Goal: Check status

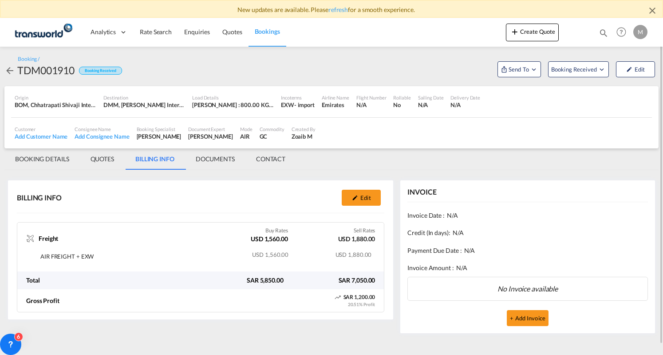
click at [270, 30] on span "Bookings" at bounding box center [267, 32] width 25 height 8
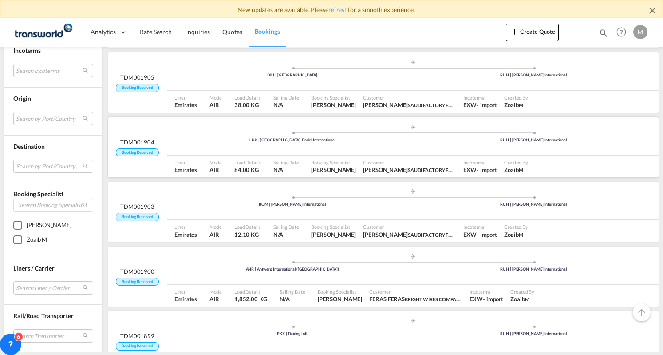
scroll to position [533, 0]
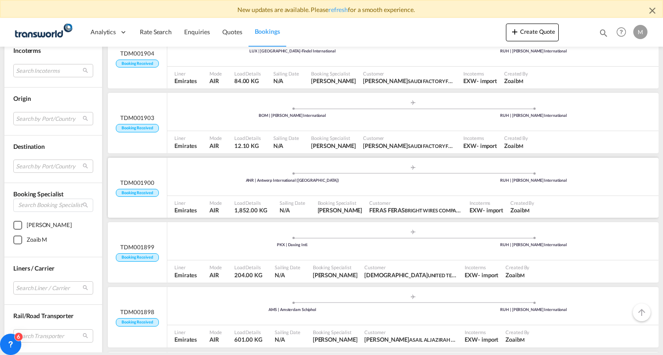
click at [245, 182] on div ".a{fill:#aaa8ad;} .a{fill:#aaa8ad;} ANR | Antwerp International (Deurne) RUH | …" at bounding box center [412, 177] width 491 height 27
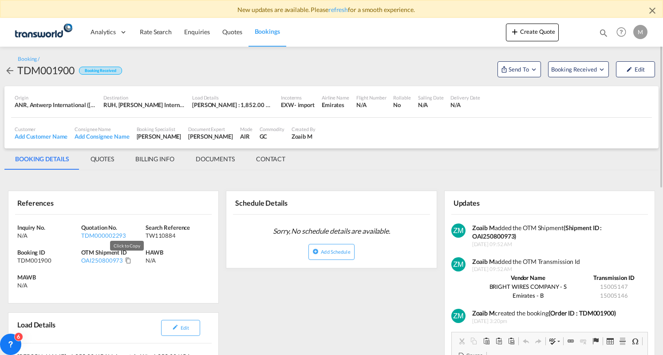
click at [127, 260] on md-icon "Click to Copy" at bounding box center [128, 260] width 6 height 6
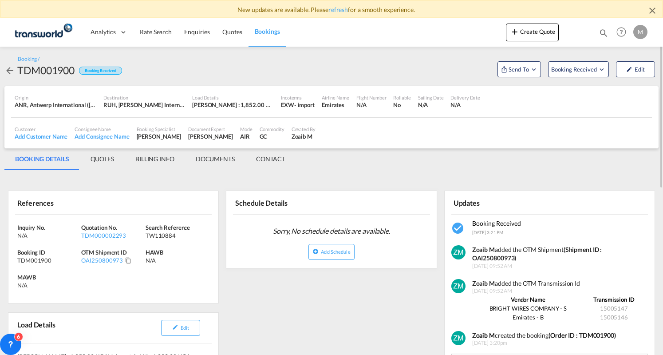
click at [172, 154] on md-tab-item "BILLING INFO" at bounding box center [155, 158] width 60 height 21
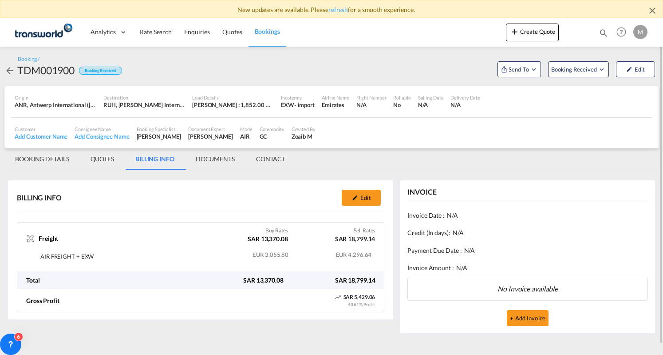
click at [264, 29] on span "Bookings" at bounding box center [267, 32] width 25 height 8
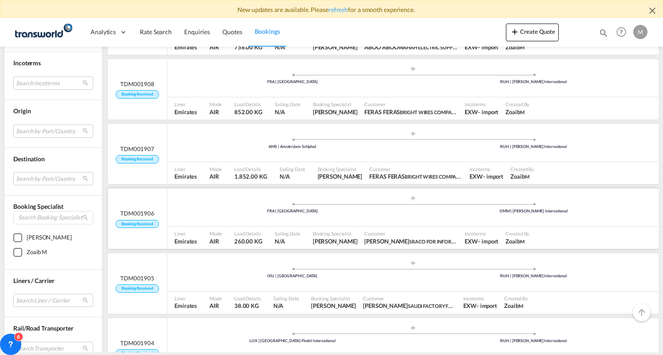
scroll to position [311, 0]
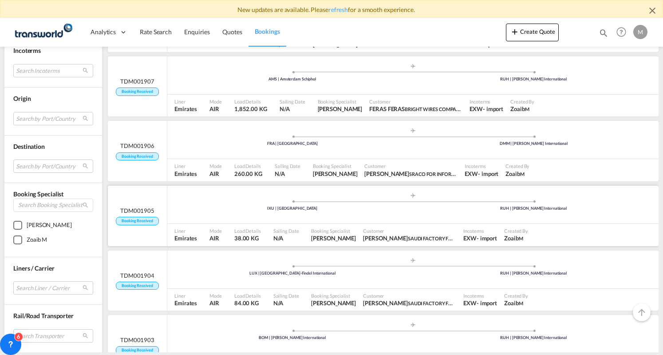
click at [217, 209] on div "IXU | [GEOGRAPHIC_DATA]" at bounding box center [292, 208] width 241 height 6
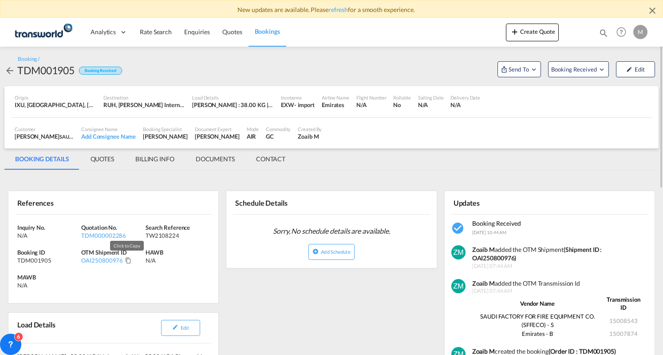
click at [128, 257] on md-icon "Click to Copy" at bounding box center [128, 260] width 6 height 6
click at [162, 158] on md-tab-item "BILLING INFO" at bounding box center [155, 158] width 60 height 21
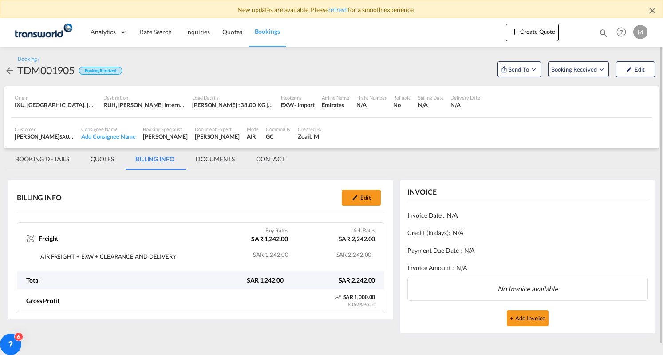
click at [274, 30] on span "Bookings" at bounding box center [267, 32] width 25 height 8
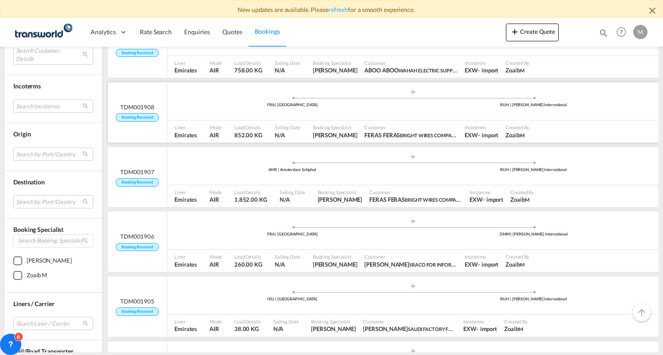
scroll to position [222, 0]
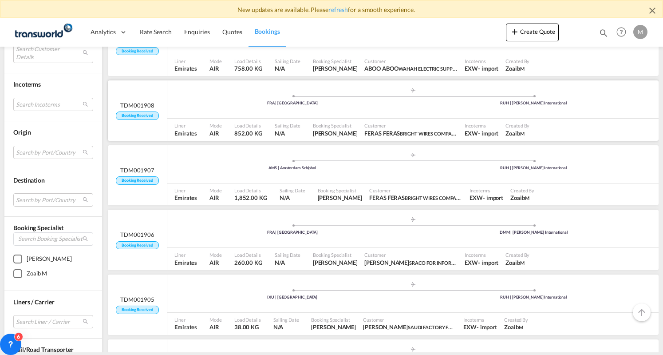
click at [258, 112] on div ".a{fill:#aaa8ad;} .a{fill:#aaa8ad;} FRA | [GEOGRAPHIC_DATA] RUH | [PERSON_NAME]…" at bounding box center [412, 100] width 491 height 27
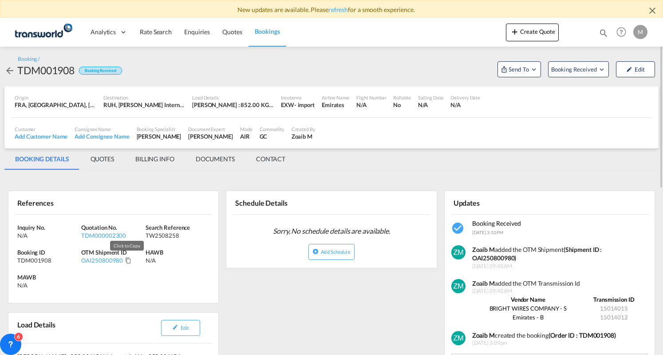
click at [127, 261] on md-icon "Click to Copy" at bounding box center [128, 260] width 6 height 6
click at [166, 159] on md-tab-item "BILLING INFO" at bounding box center [155, 158] width 60 height 21
